Goal: Use online tool/utility: Utilize a website feature to perform a specific function

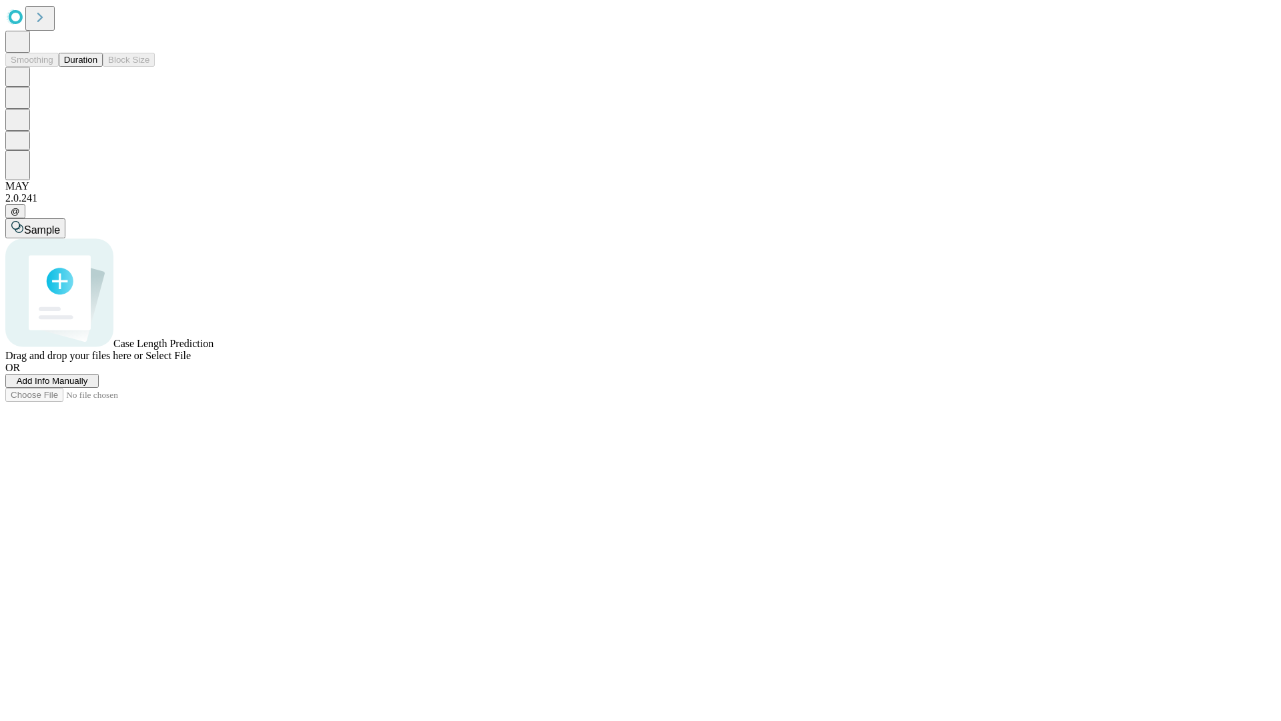
click at [88, 386] on span "Add Info Manually" at bounding box center [52, 381] width 71 height 10
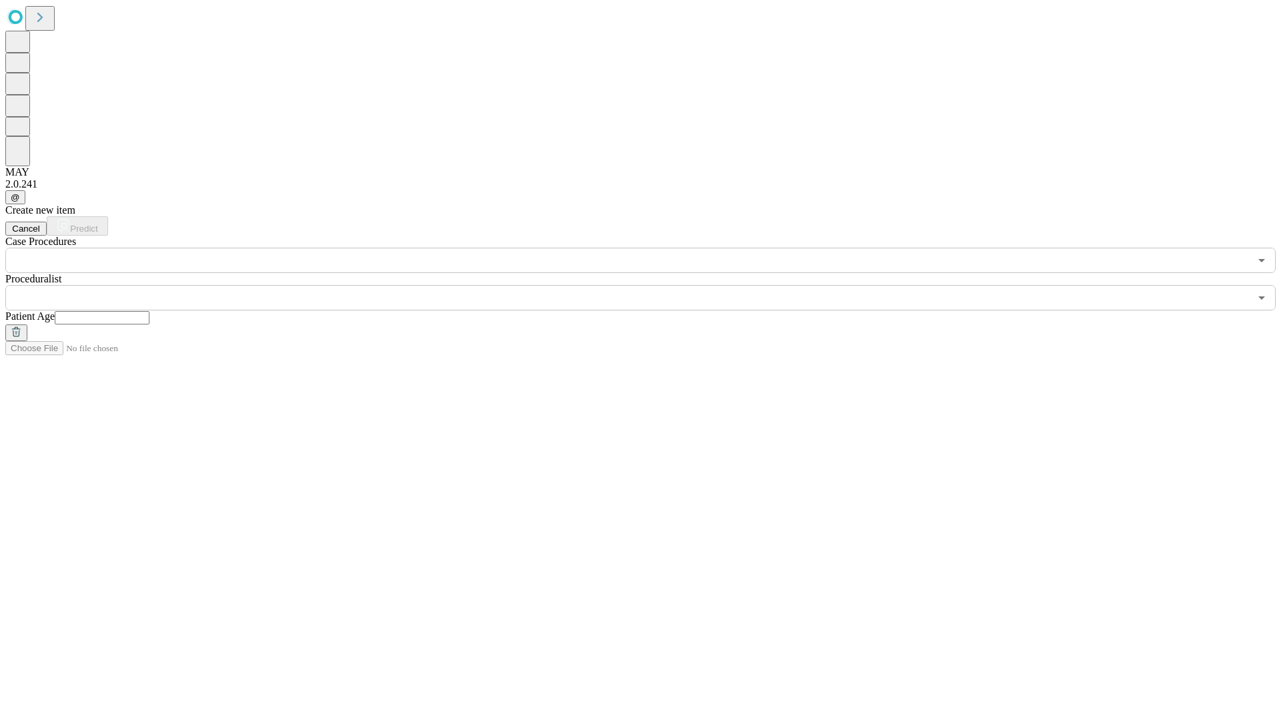
click at [149, 311] on input "text" at bounding box center [102, 317] width 95 height 13
type input "**"
click at [650, 285] on input "text" at bounding box center [627, 297] width 1245 height 25
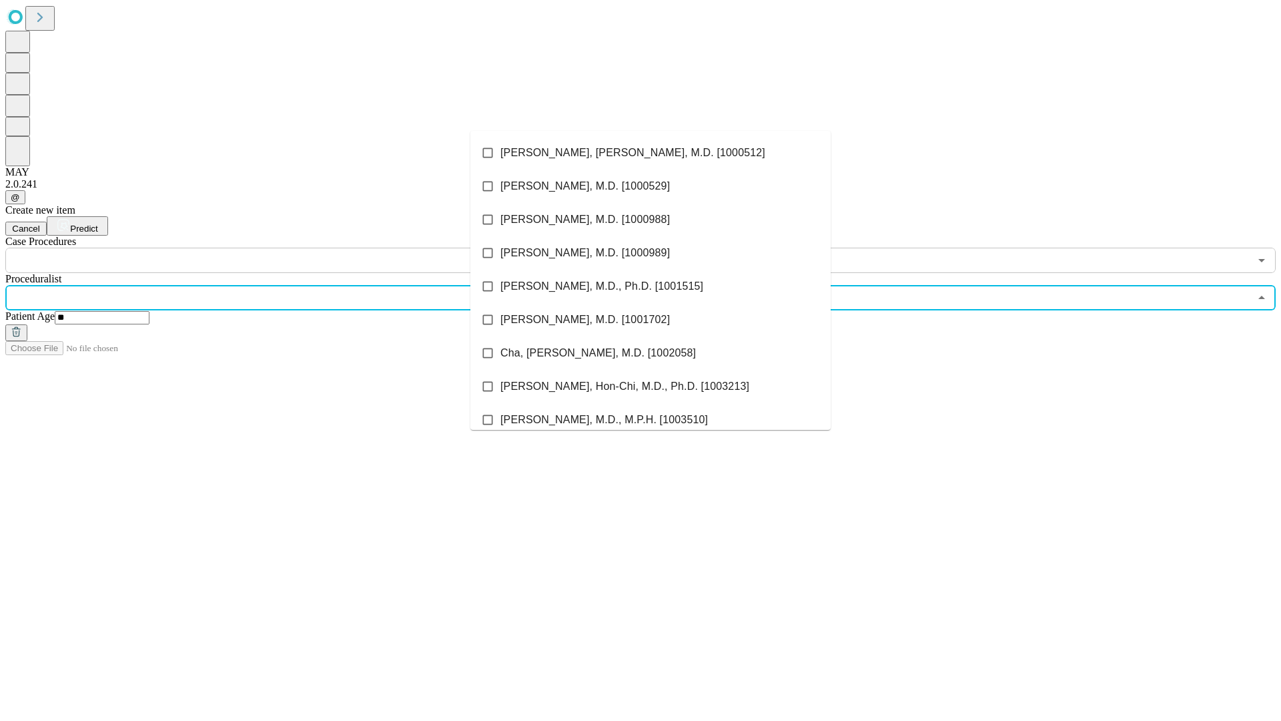
click at [651, 153] on li "[PERSON_NAME], [PERSON_NAME], M.D. [1000512]" at bounding box center [650, 152] width 360 height 33
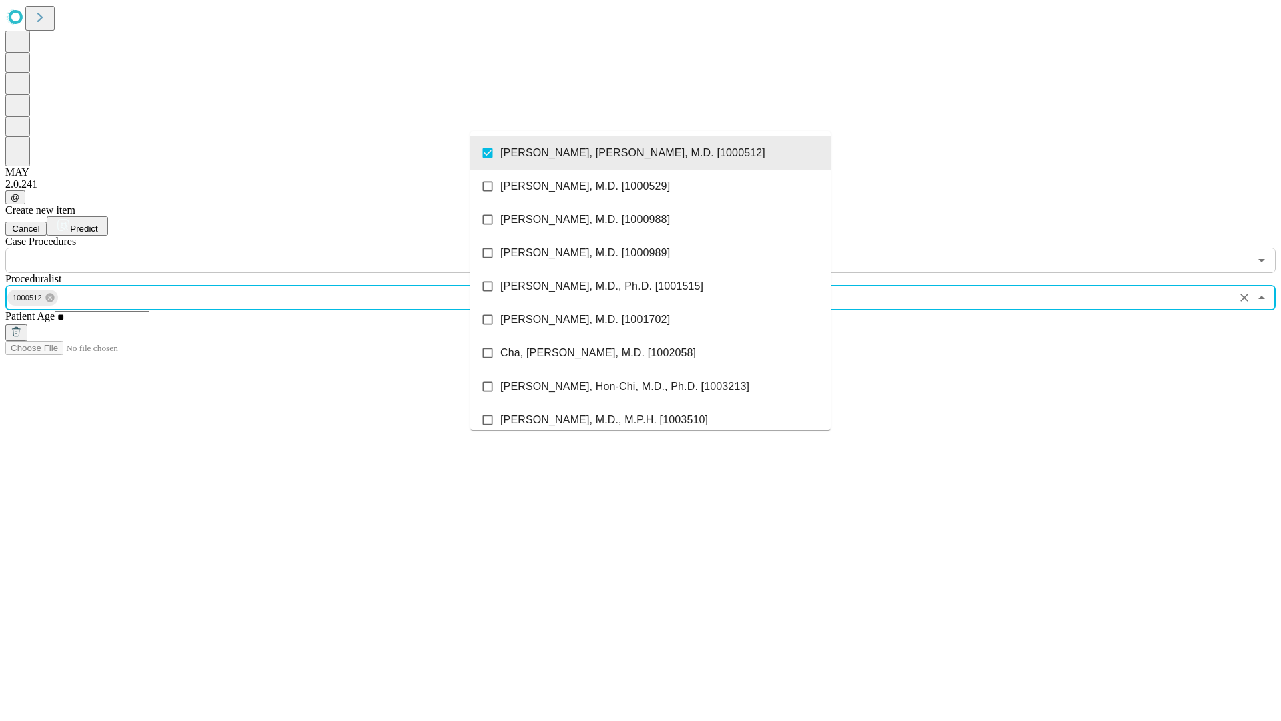
click at [280, 248] on input "text" at bounding box center [627, 260] width 1245 height 25
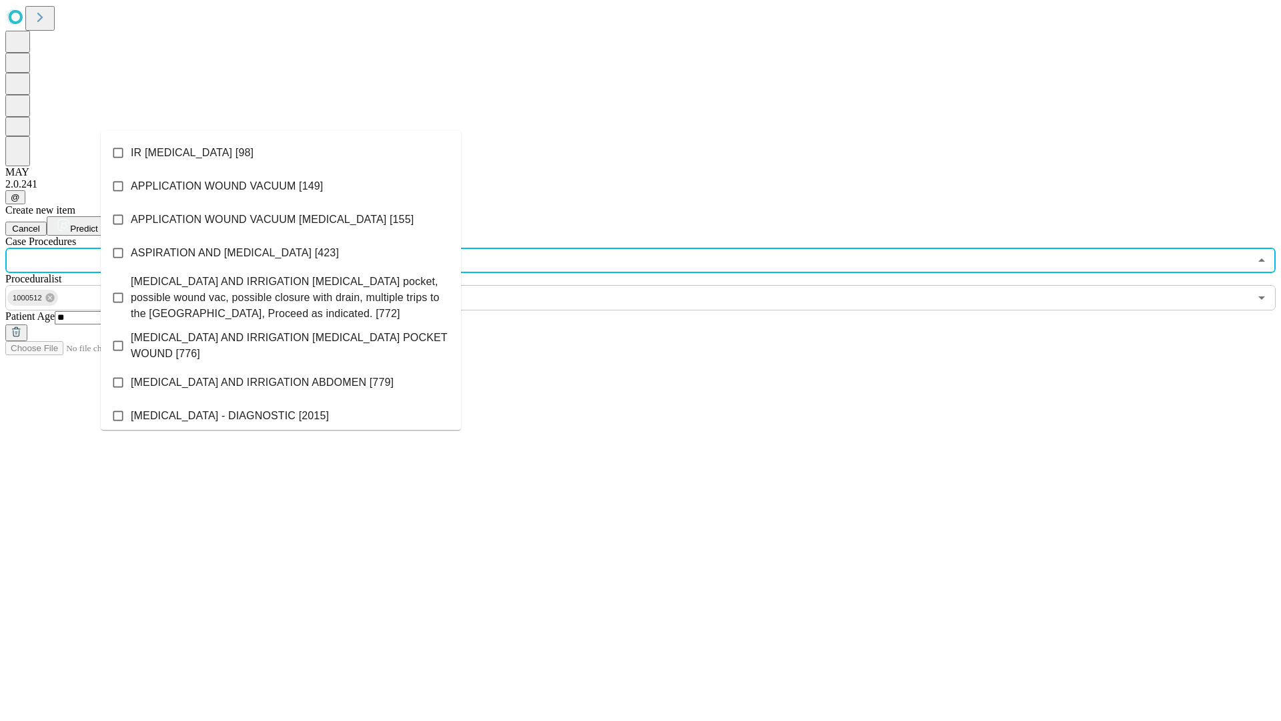
click at [281, 153] on li "IR [MEDICAL_DATA] [98]" at bounding box center [281, 152] width 360 height 33
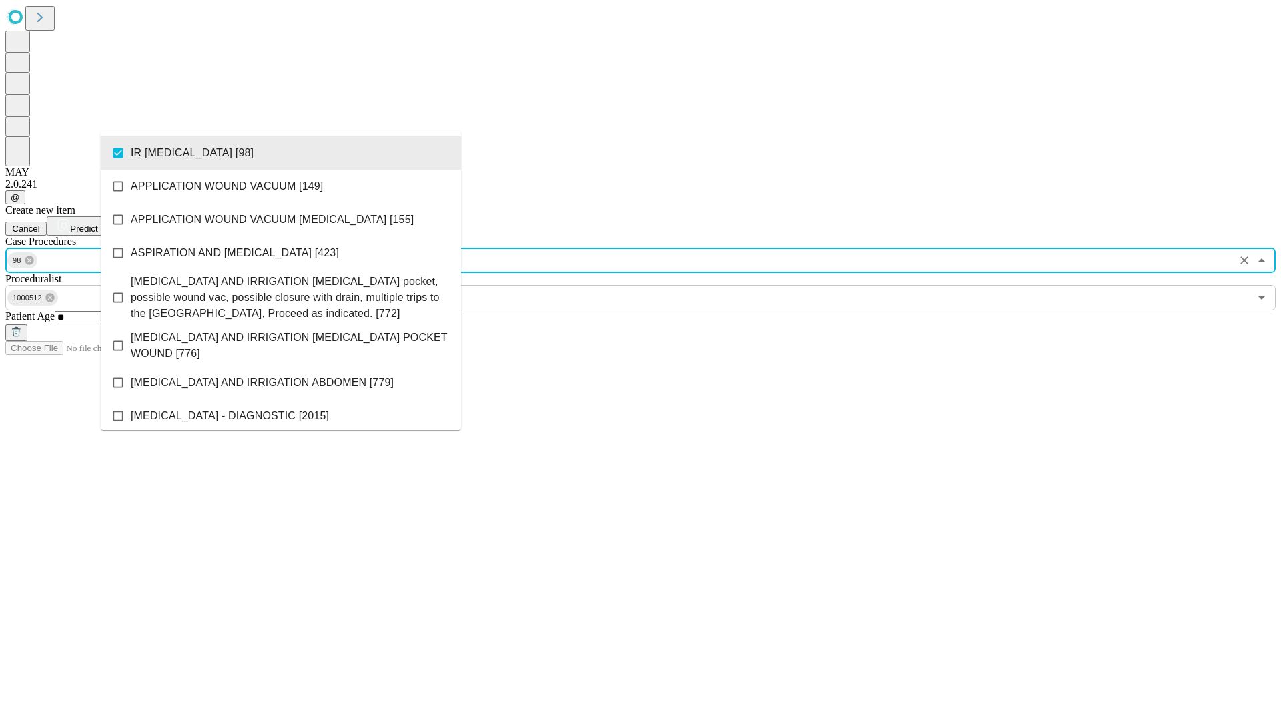
click at [97, 224] on span "Predict" at bounding box center [83, 229] width 27 height 10
